Goal: Task Accomplishment & Management: Complete application form

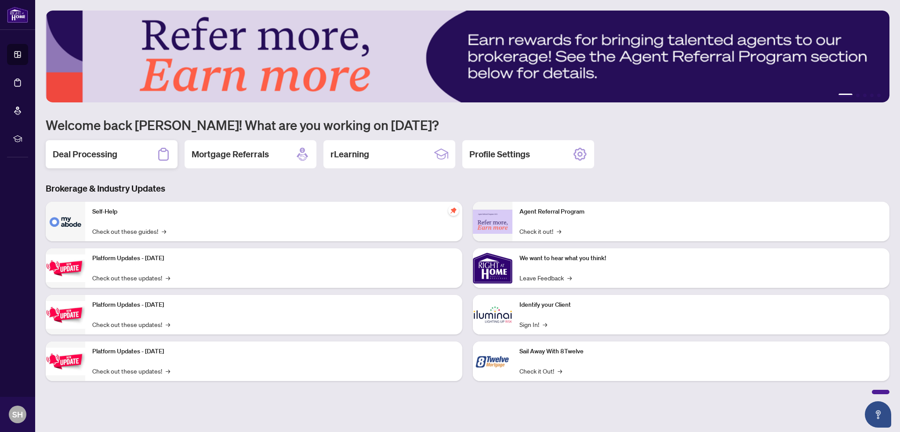
click at [105, 150] on h2 "Deal Processing" at bounding box center [85, 154] width 65 height 12
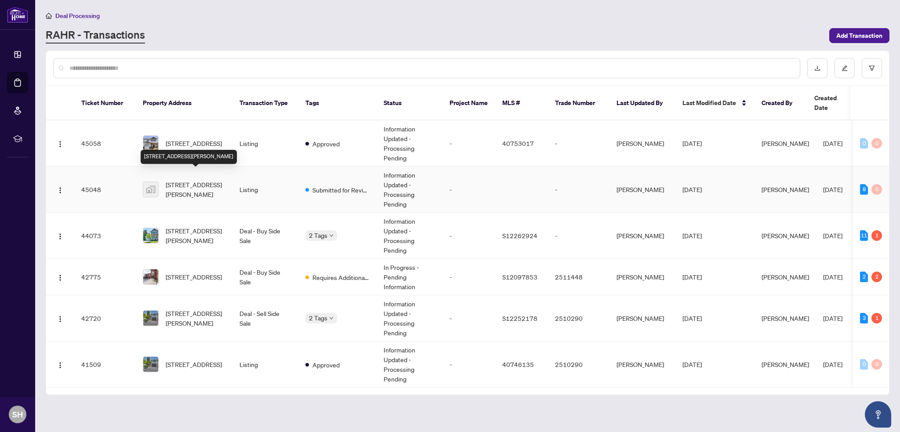
click at [180, 180] on span "[STREET_ADDRESS][PERSON_NAME]" at bounding box center [196, 189] width 60 height 19
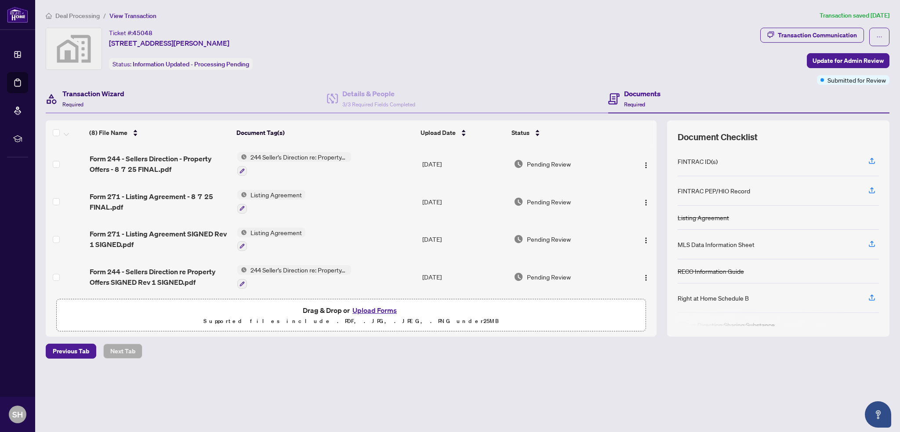
click at [91, 93] on h4 "Transaction Wizard" at bounding box center [93, 93] width 62 height 11
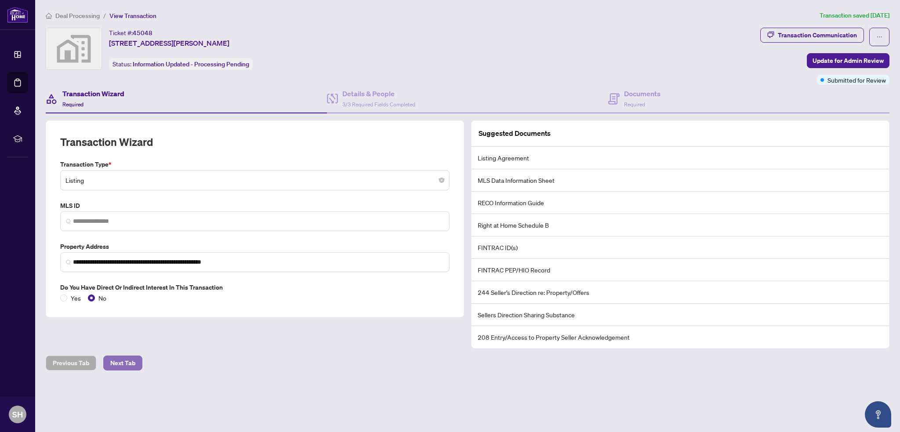
click at [117, 367] on span "Next Tab" at bounding box center [122, 363] width 25 height 14
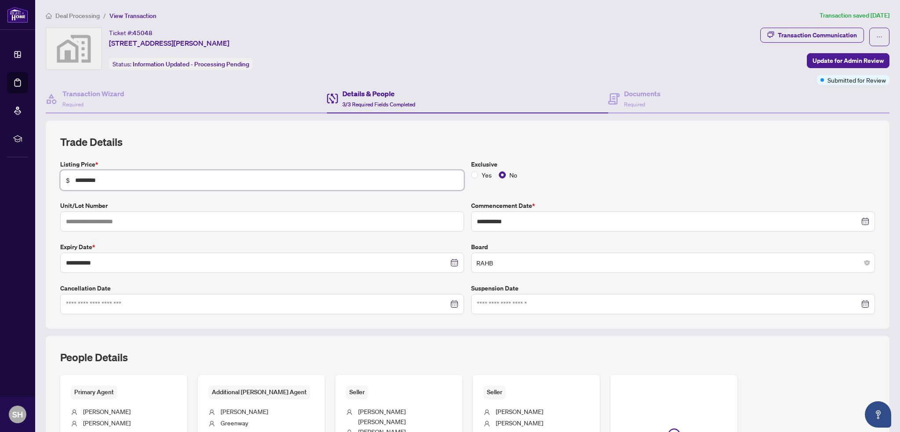
click at [81, 179] on input "*********" at bounding box center [266, 180] width 383 height 10
type input "*********"
click at [251, 204] on label "Unit/Lot Number" at bounding box center [262, 206] width 404 height 10
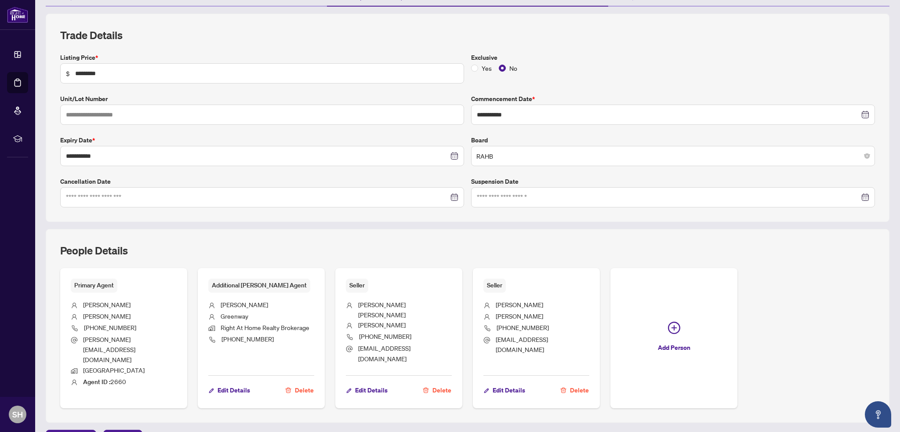
scroll to position [139, 0]
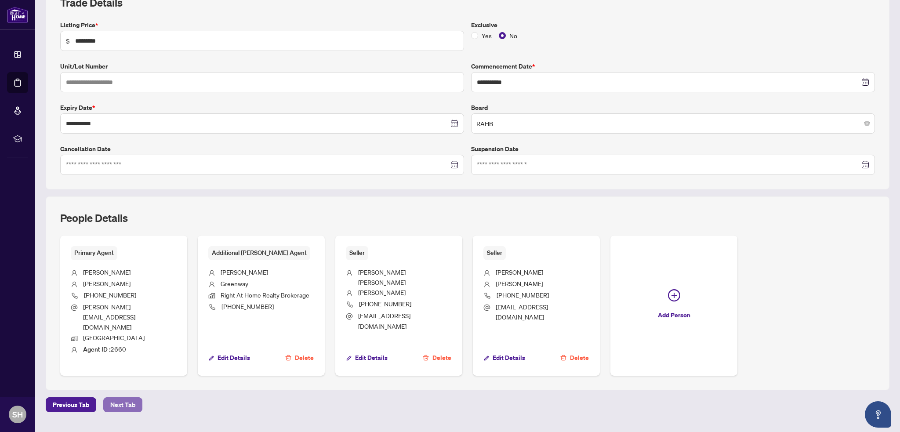
click at [123, 398] on span "Next Tab" at bounding box center [122, 405] width 25 height 14
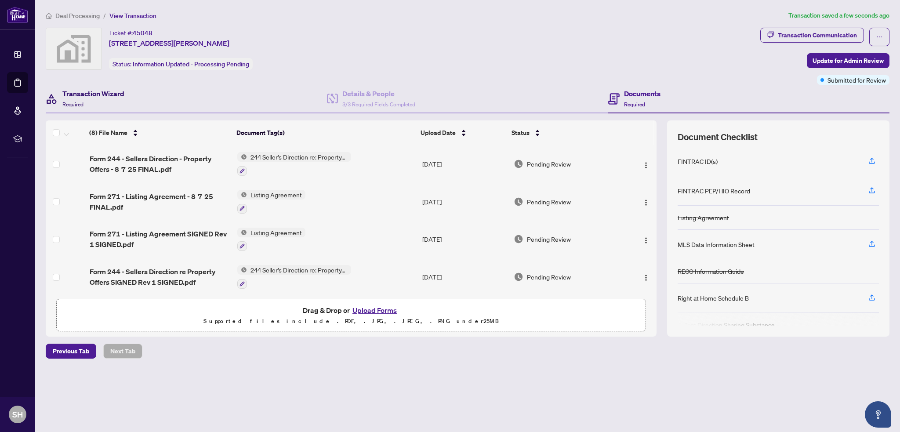
click at [79, 96] on h4 "Transaction Wizard" at bounding box center [93, 93] width 62 height 11
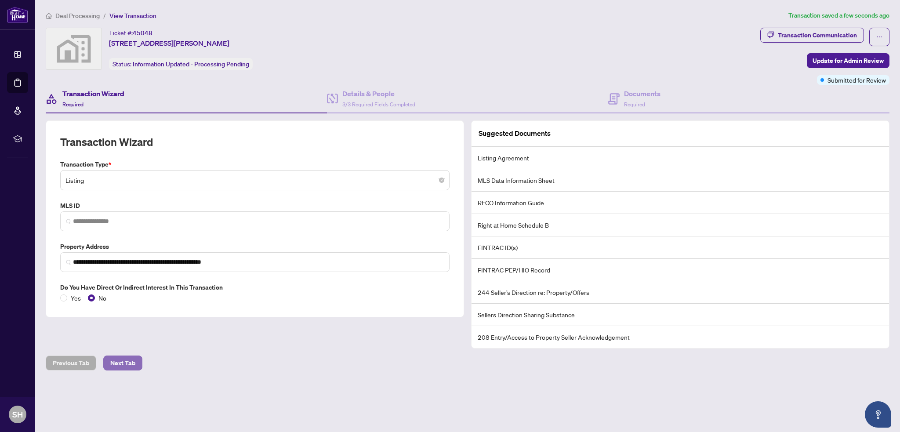
click at [118, 359] on span "Next Tab" at bounding box center [122, 363] width 25 height 14
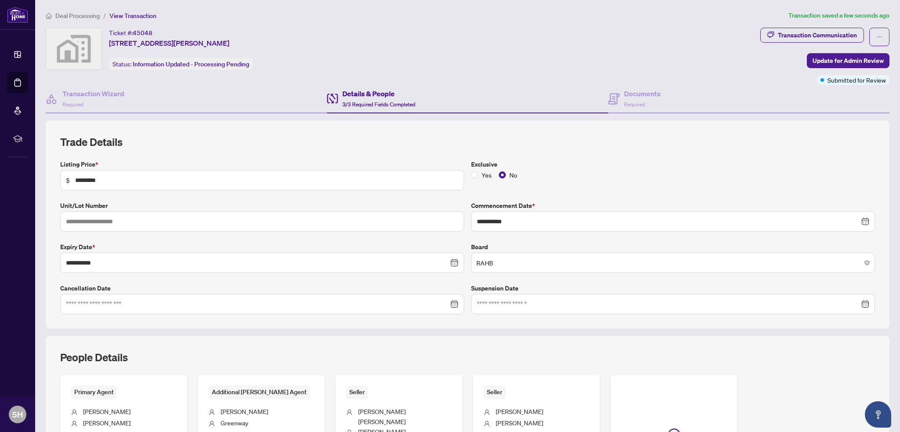
scroll to position [117, 0]
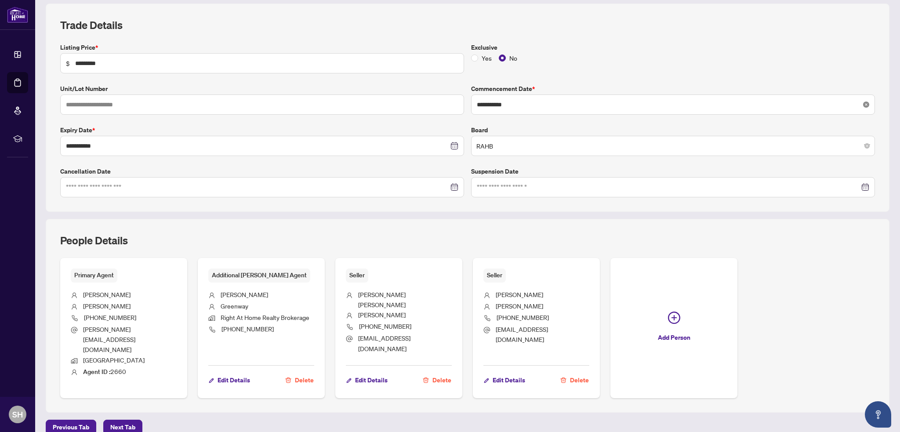
click at [863, 103] on icon "close-circle" at bounding box center [866, 105] width 6 height 6
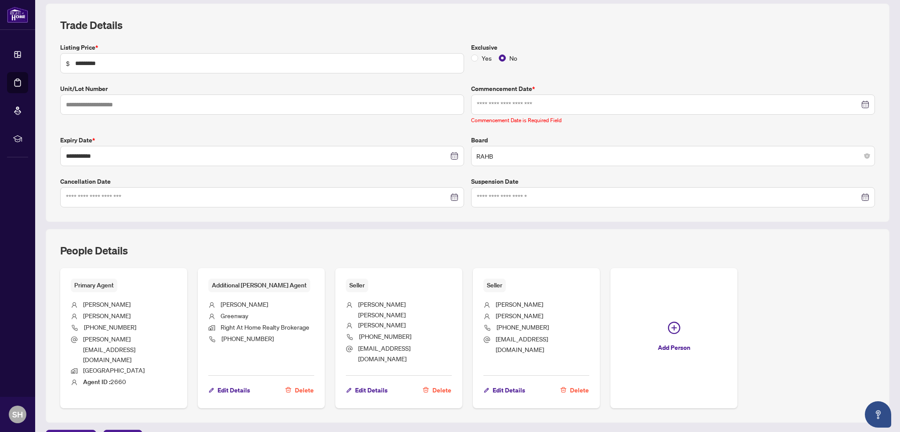
click at [570, 110] on div at bounding box center [673, 104] width 404 height 20
click at [570, 107] on input at bounding box center [668, 105] width 383 height 10
click at [501, 125] on div "[DATE]" at bounding box center [534, 125] width 80 height 18
type input "**********"
click at [549, 195] on div "14" at bounding box center [550, 193] width 11 height 11
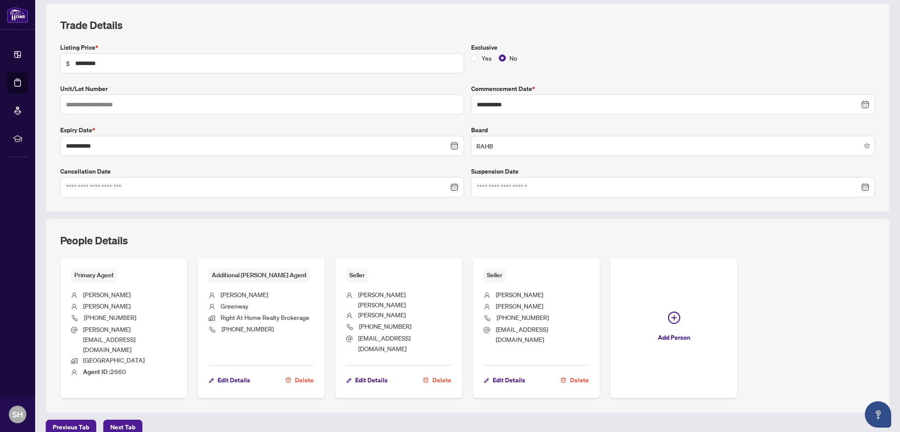
click at [450, 221] on div "People Details Primary Agent [PERSON_NAME] [PHONE_NUMBER] [PERSON_NAME][EMAIL_A…" at bounding box center [468, 316] width 844 height 194
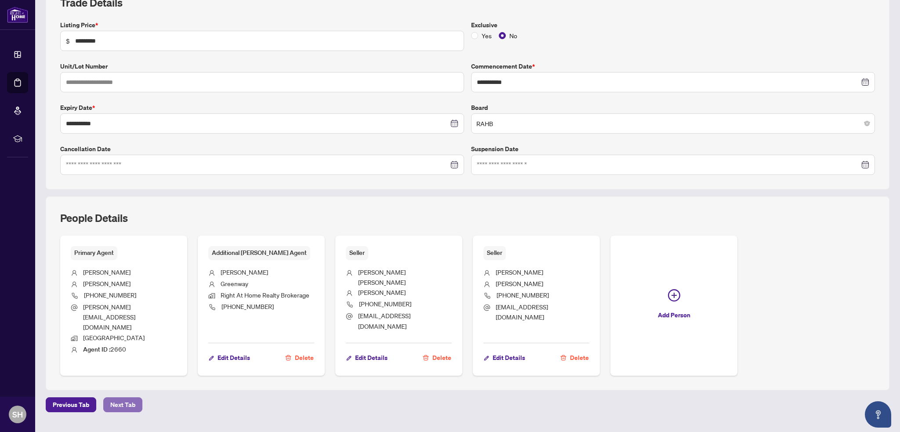
click at [112, 398] on span "Next Tab" at bounding box center [122, 405] width 25 height 14
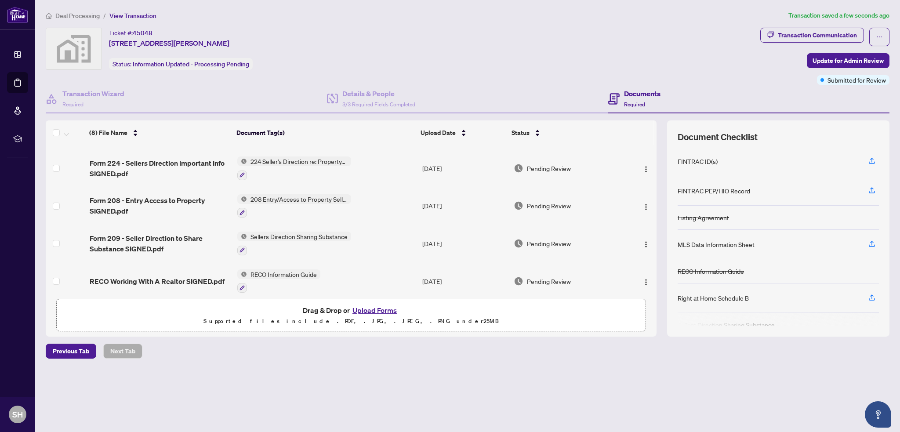
scroll to position [149, 0]
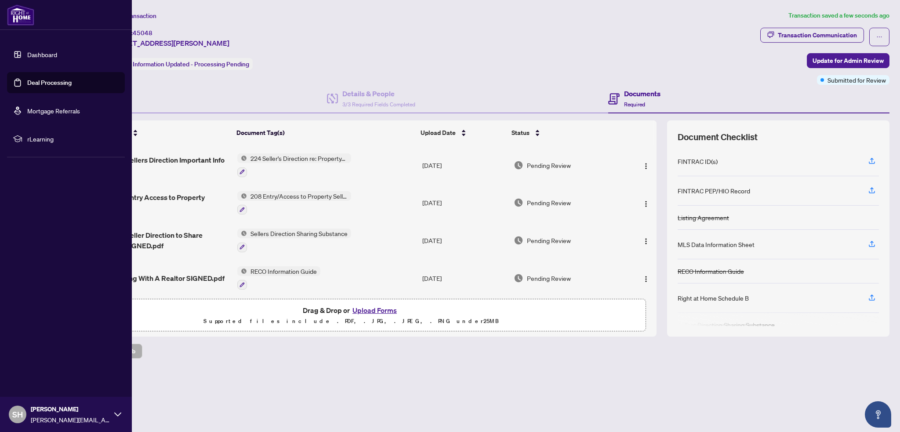
click at [39, 83] on link "Deal Processing" at bounding box center [49, 83] width 44 height 8
